Goal: Information Seeking & Learning: Learn about a topic

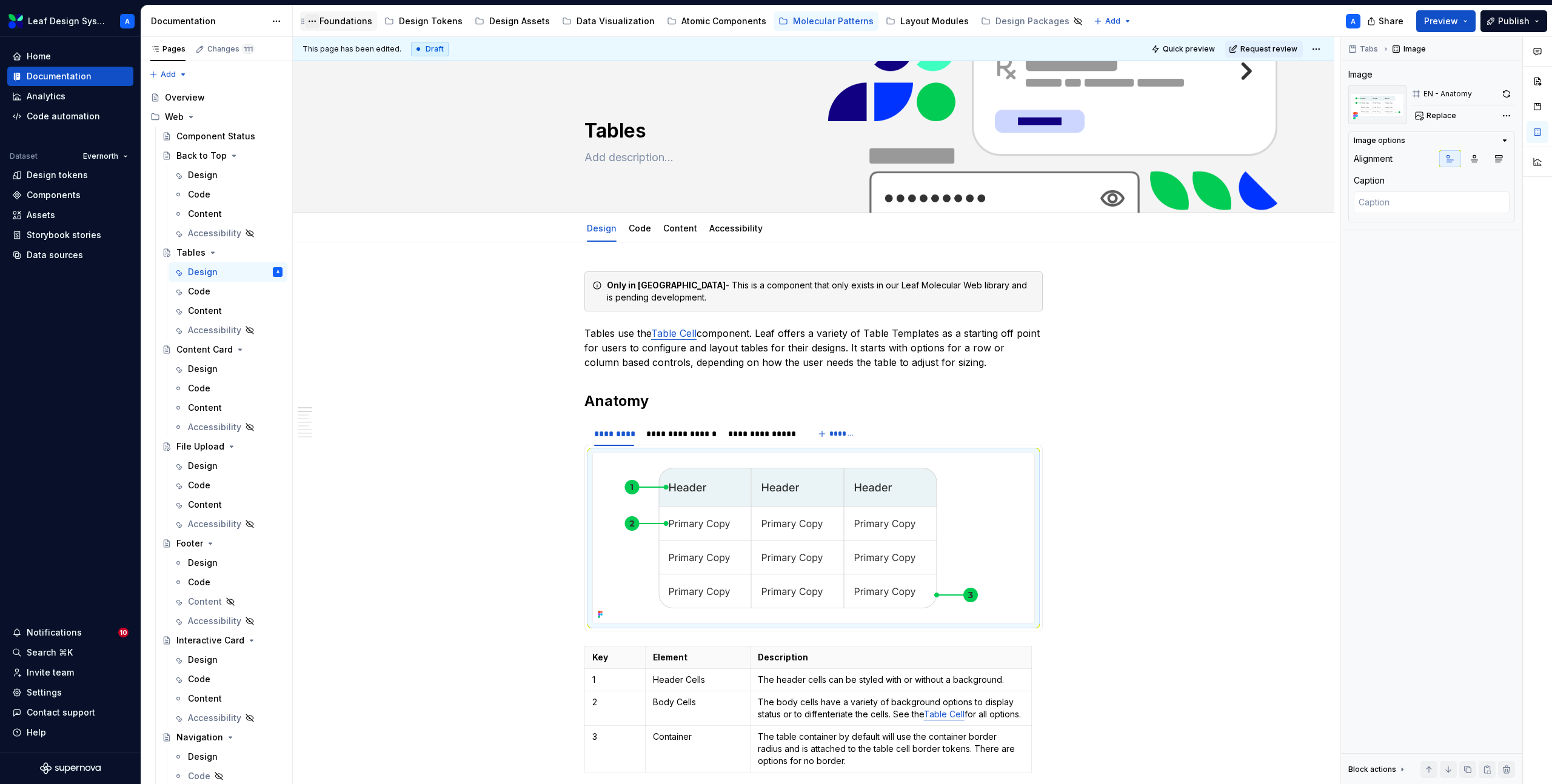
scroll to position [182, 0]
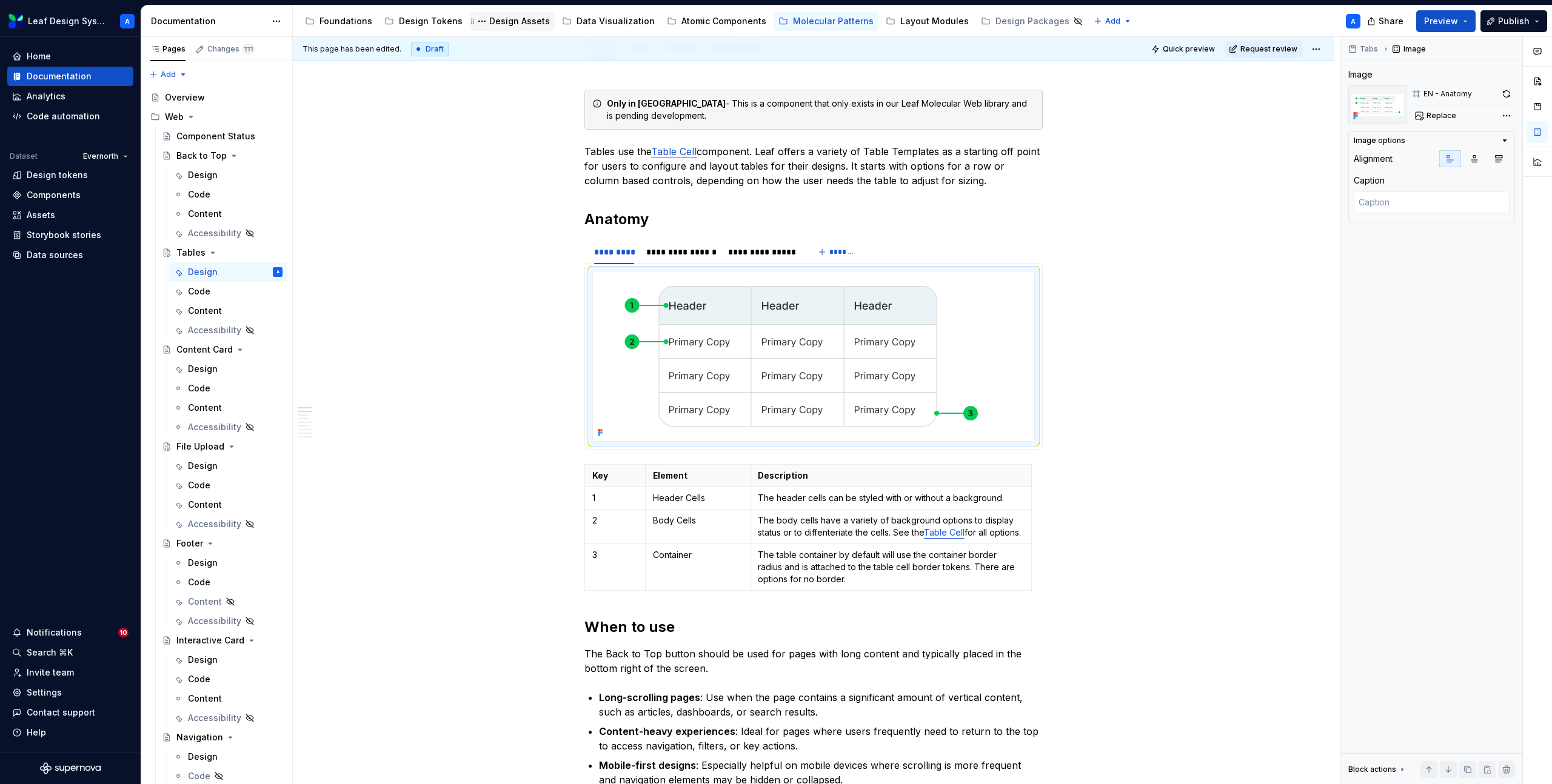
click at [499, 25] on div "Design Assets" at bounding box center [520, 21] width 61 height 12
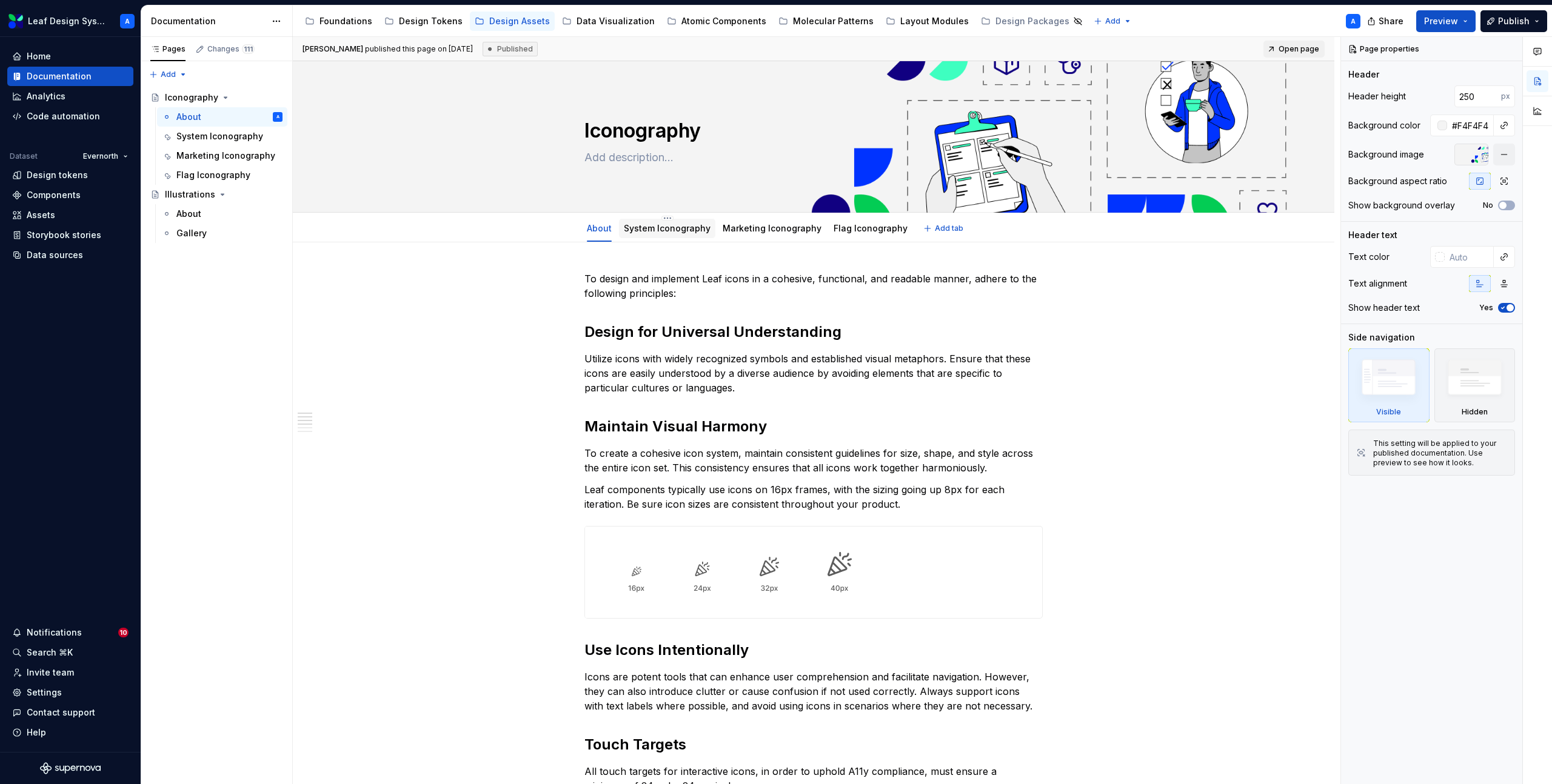
click at [667, 233] on div "System Iconography" at bounding box center [667, 228] width 87 height 12
click at [685, 230] on link "System Iconography" at bounding box center [667, 228] width 87 height 10
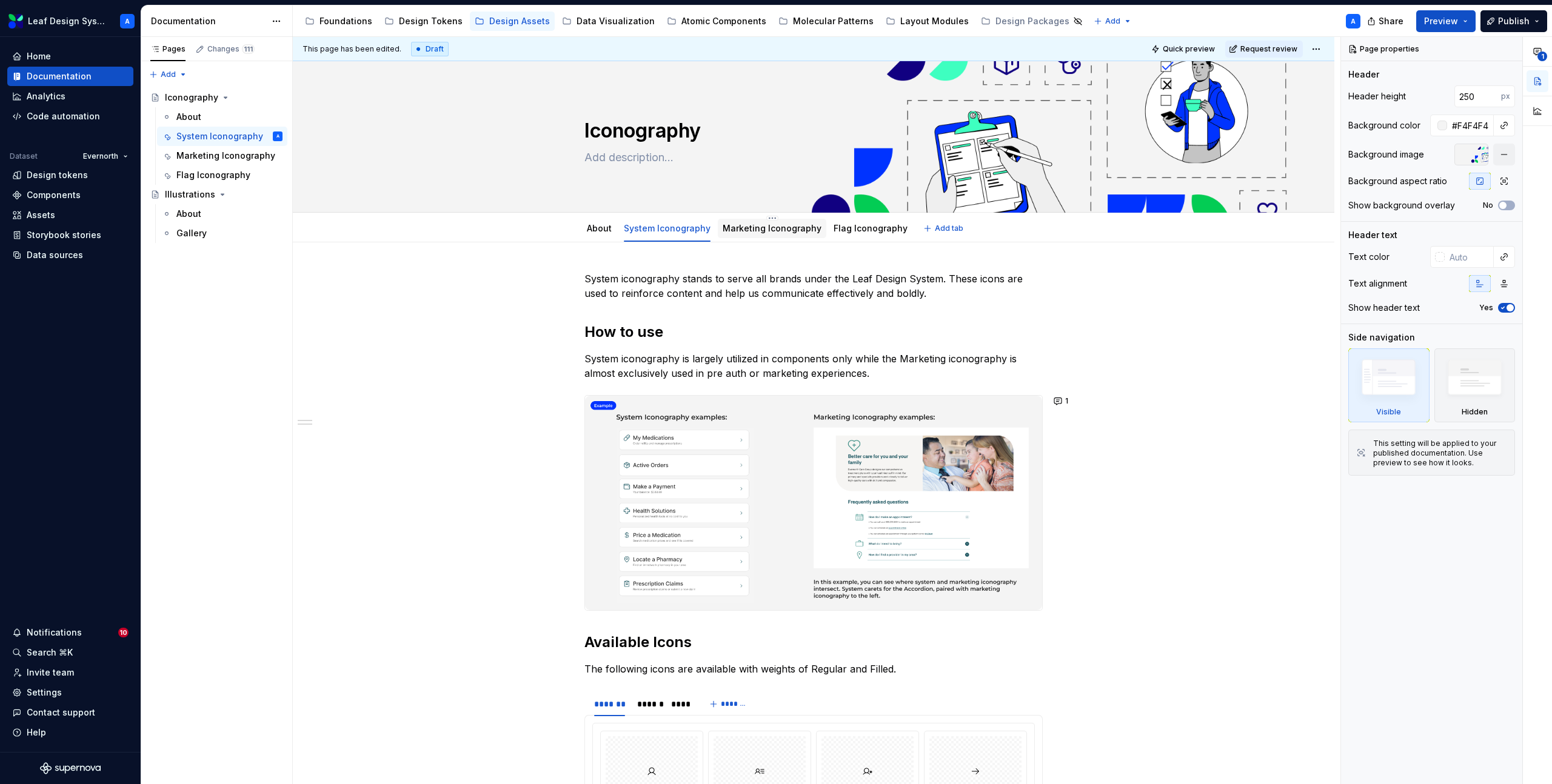
click at [768, 233] on div "Marketing Iconography" at bounding box center [772, 228] width 99 height 12
click at [784, 228] on link "Marketing Iconography" at bounding box center [772, 228] width 99 height 10
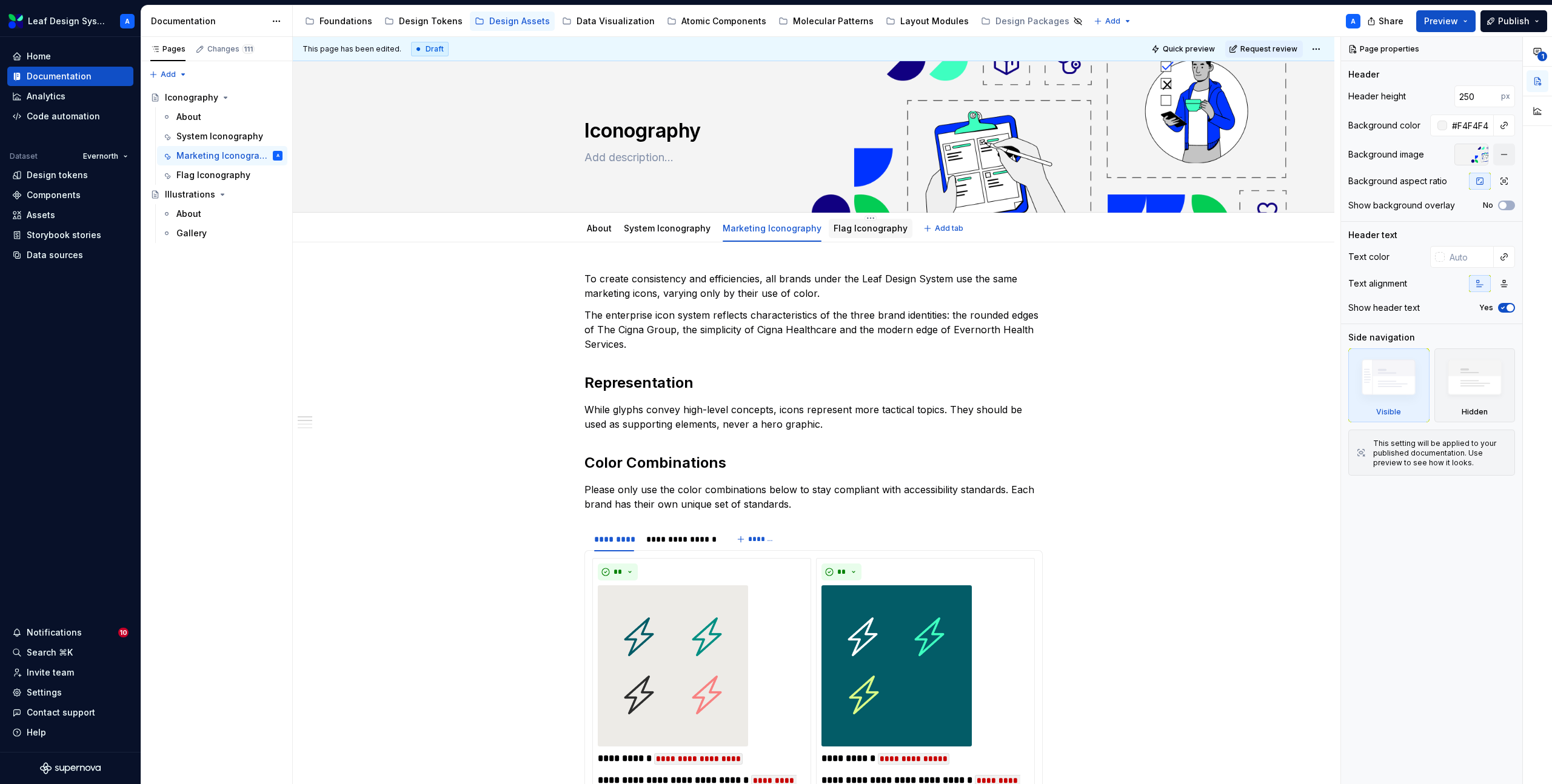
click at [865, 227] on link "Flag Iconography" at bounding box center [870, 228] width 74 height 10
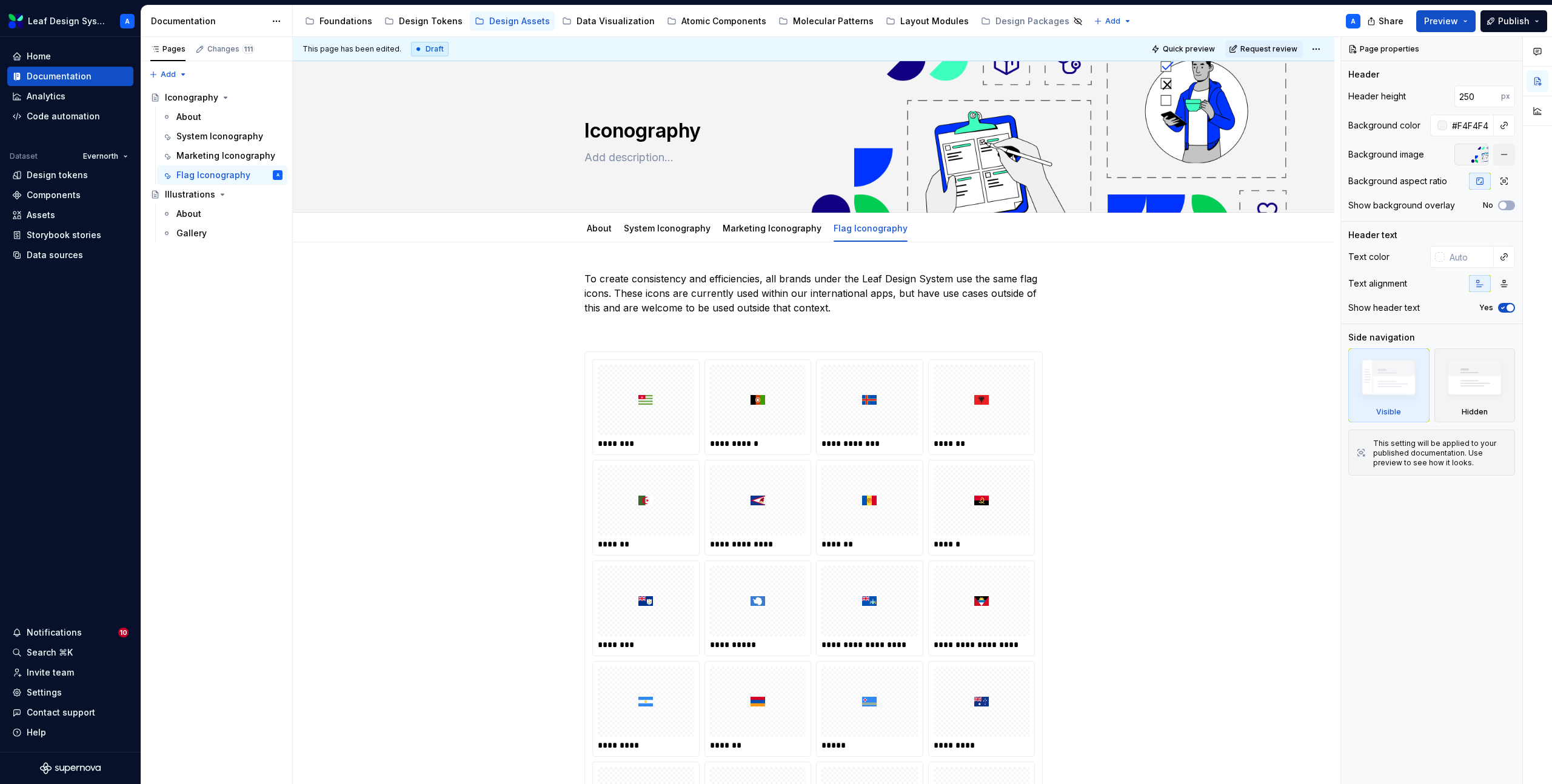
type textarea "*"
